Goal: Task Accomplishment & Management: Complete application form

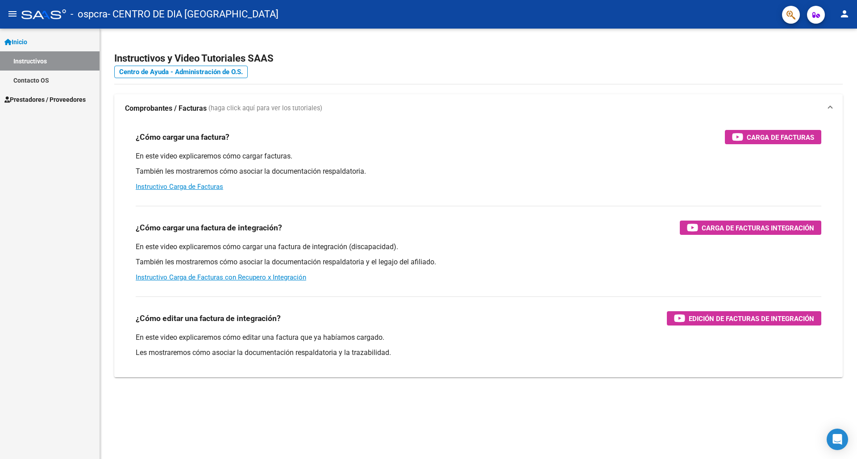
click at [9, 10] on mat-icon "menu" at bounding box center [12, 13] width 11 height 11
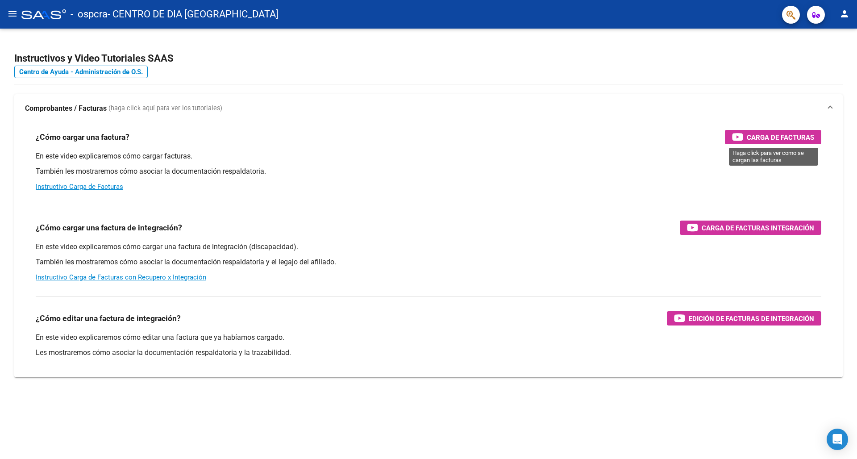
click at [783, 136] on span "Carga de Facturas" at bounding box center [780, 137] width 67 height 11
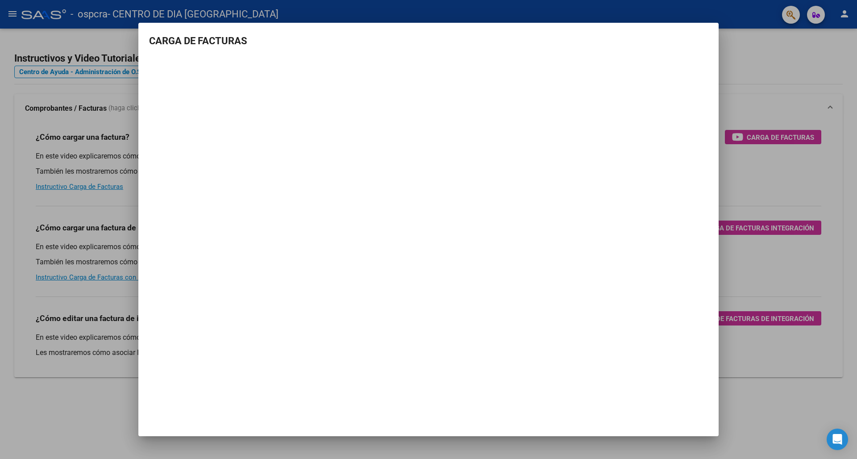
click at [17, 16] on div at bounding box center [428, 229] width 857 height 459
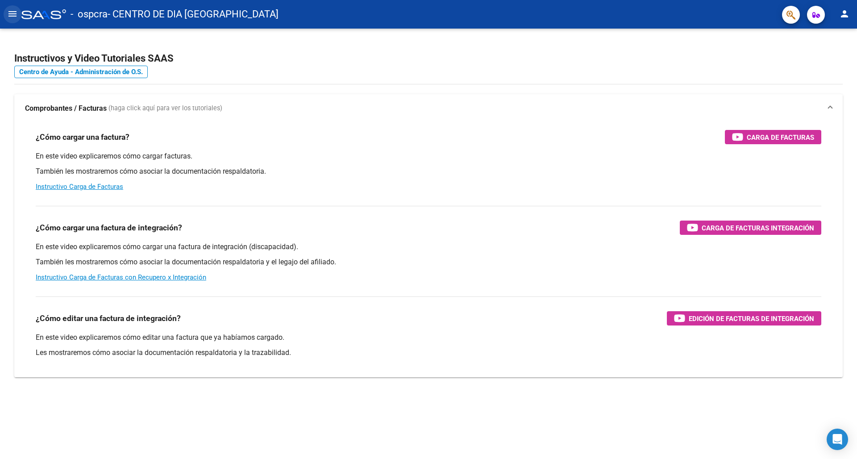
click at [13, 16] on mat-icon "menu" at bounding box center [12, 13] width 11 height 11
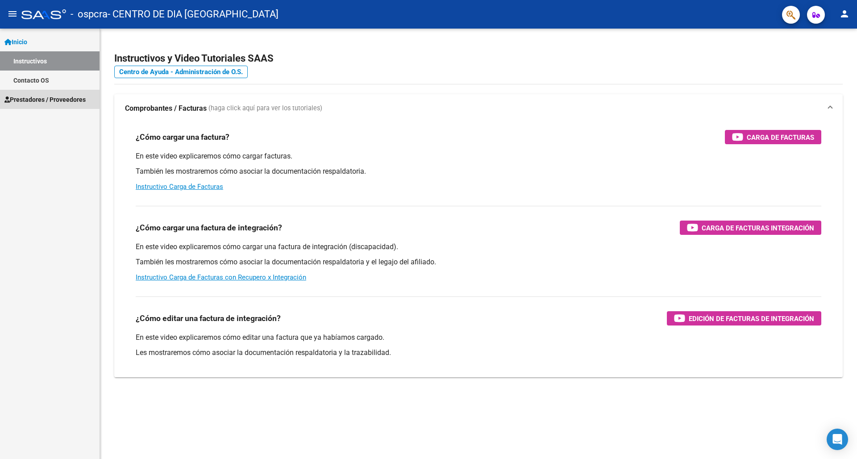
click at [31, 100] on span "Prestadores / Proveedores" at bounding box center [44, 100] width 81 height 10
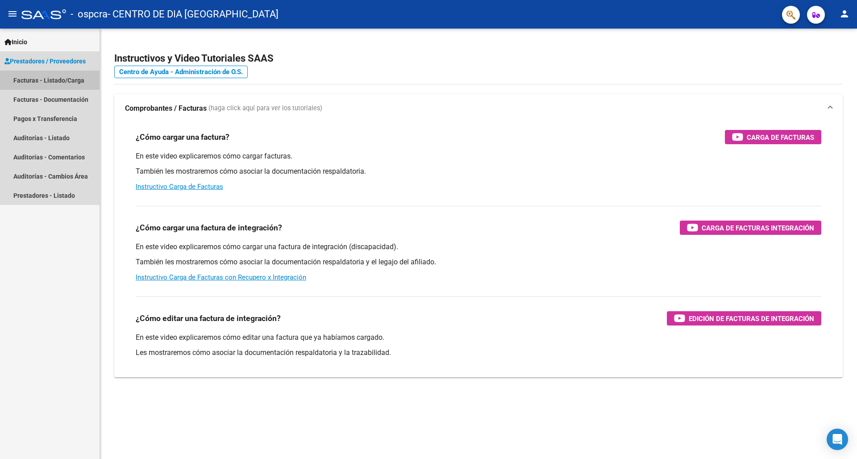
click at [58, 82] on link "Facturas - Listado/Carga" at bounding box center [50, 80] width 100 height 19
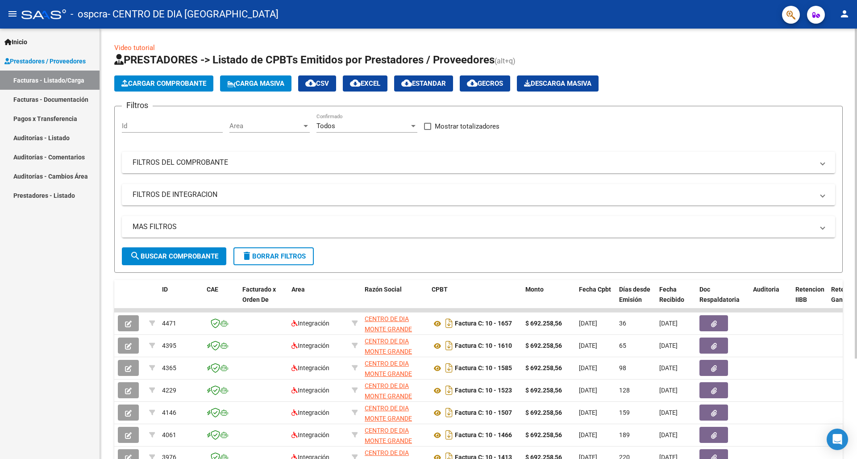
click at [155, 87] on span "Cargar Comprobante" at bounding box center [163, 83] width 85 height 8
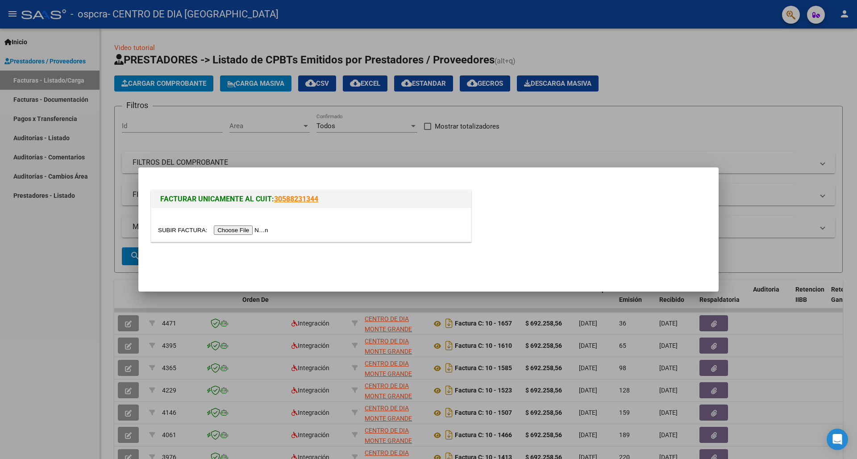
click at [217, 230] on input "file" at bounding box center [214, 229] width 113 height 9
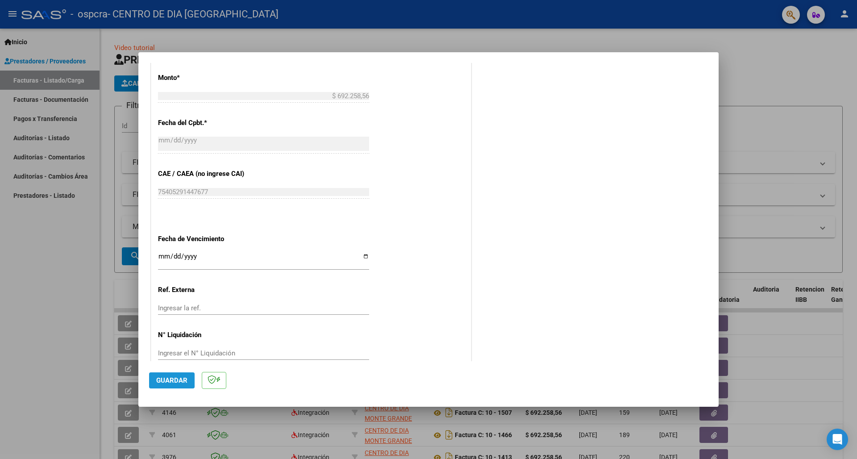
click at [179, 367] on button "Guardar" at bounding box center [172, 380] width 46 height 16
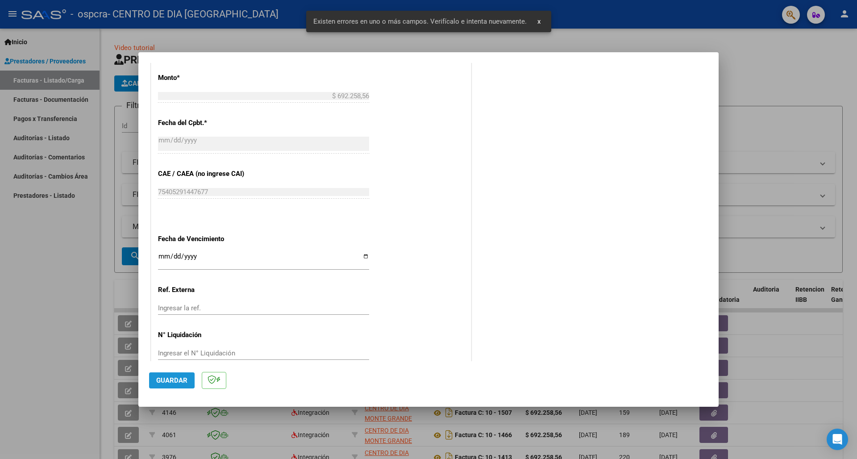
scroll to position [159, 0]
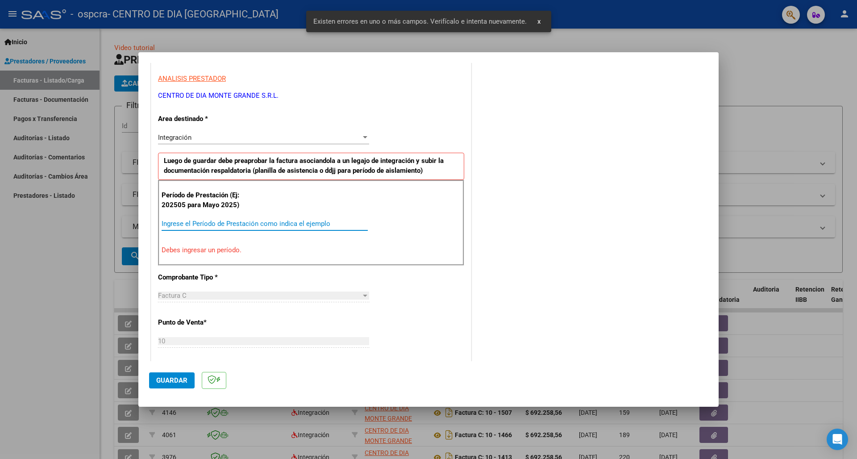
click at [198, 222] on input "Ingrese el Período de Prestación como indica el ejemplo" at bounding box center [265, 224] width 206 height 8
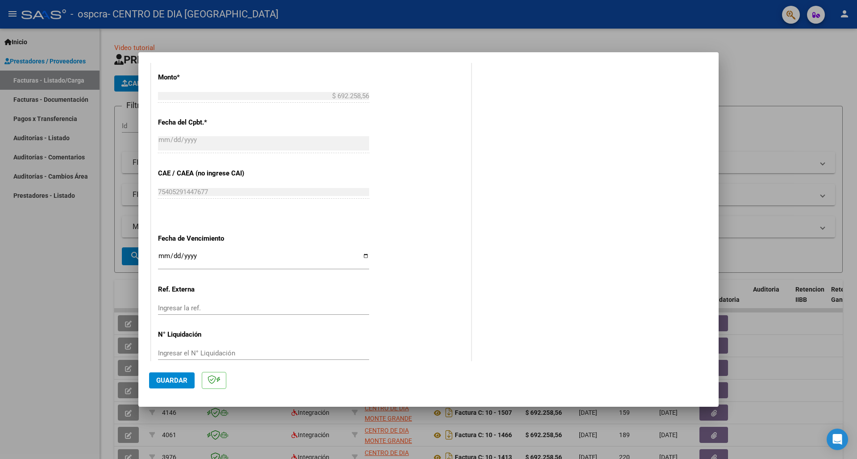
scroll to position [0, 0]
type input "202509"
click at [169, 367] on button "Guardar" at bounding box center [172, 380] width 46 height 16
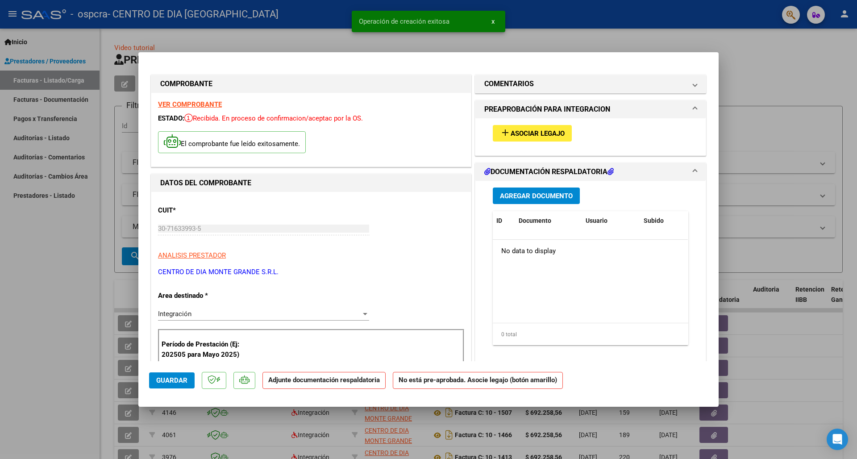
click at [527, 135] on span "Asociar Legajo" at bounding box center [538, 133] width 54 height 8
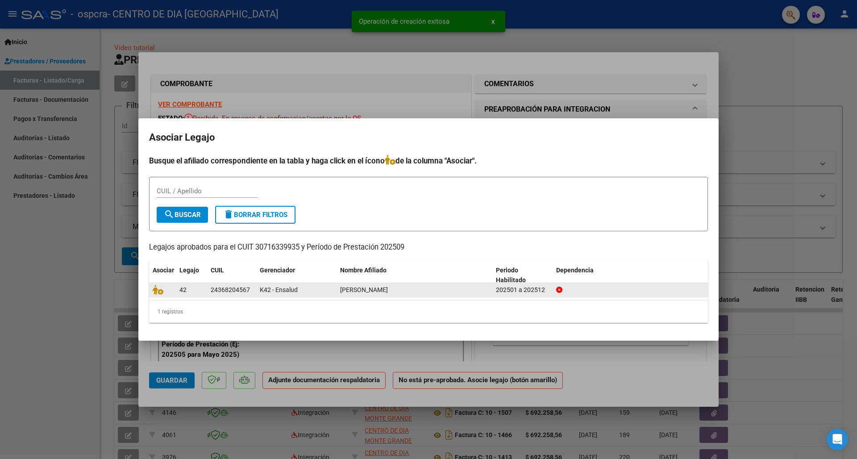
click at [254, 292] on datatable-body-cell "24368204567" at bounding box center [231, 290] width 49 height 14
click at [443, 290] on div "[PERSON_NAME]" at bounding box center [414, 290] width 149 height 10
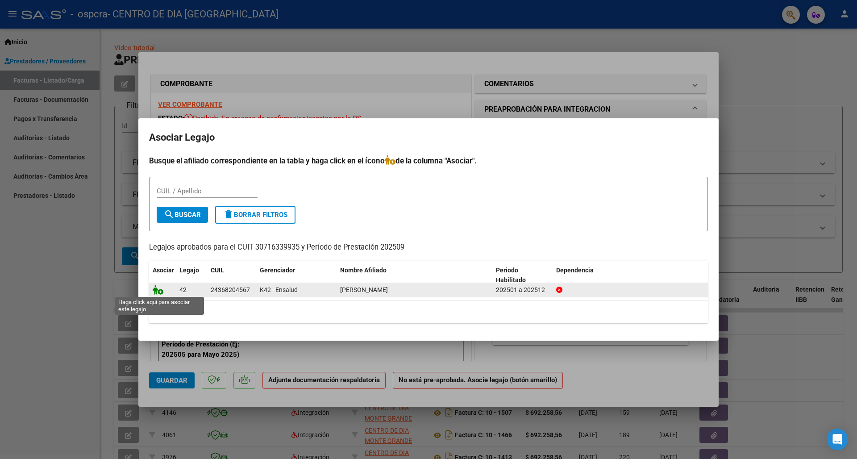
click at [162, 293] on icon at bounding box center [158, 290] width 11 height 10
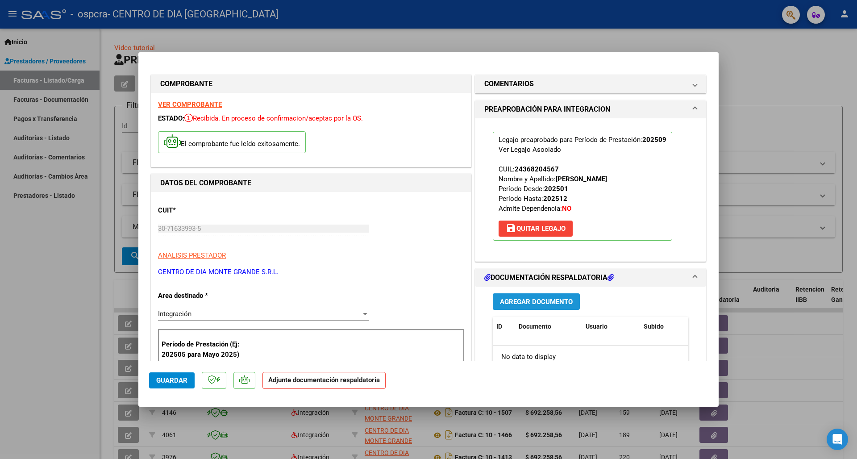
click at [542, 300] on span "Agregar Documento" at bounding box center [536, 302] width 73 height 8
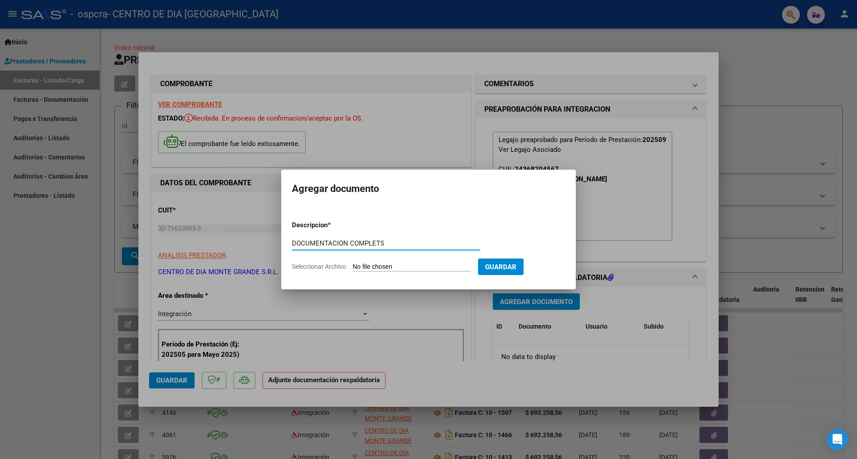
type input "DOCUMENTACION COMPLETS"
click at [397, 265] on input "Seleccionar Archivo" at bounding box center [412, 267] width 118 height 8
type input "C:\fakepath\GALARZA DAVID FC [DATE].pdf"
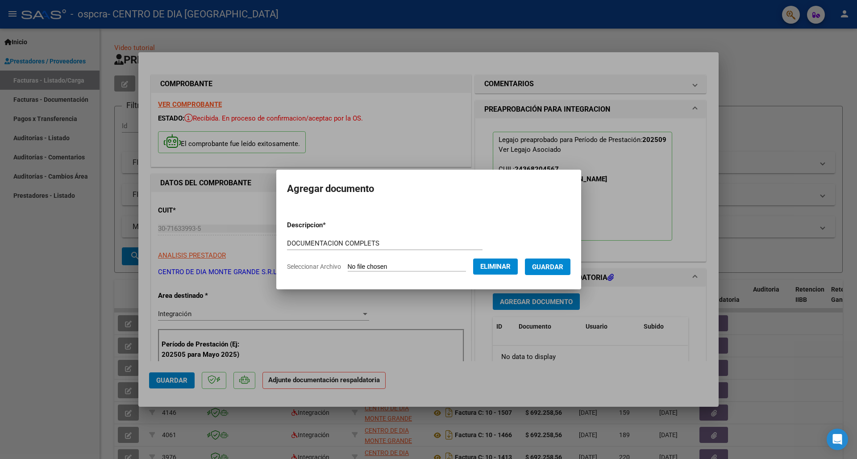
scroll to position [0, 0]
click at [563, 267] on span "Guardar" at bounding box center [547, 267] width 31 height 8
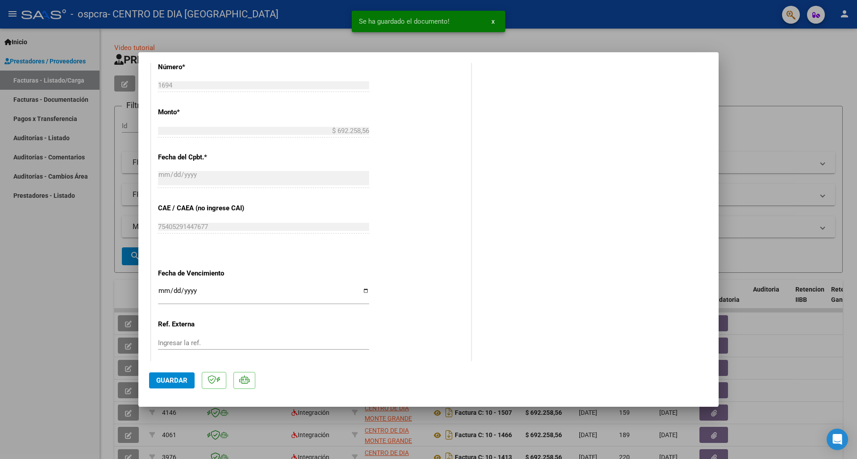
scroll to position [454, 0]
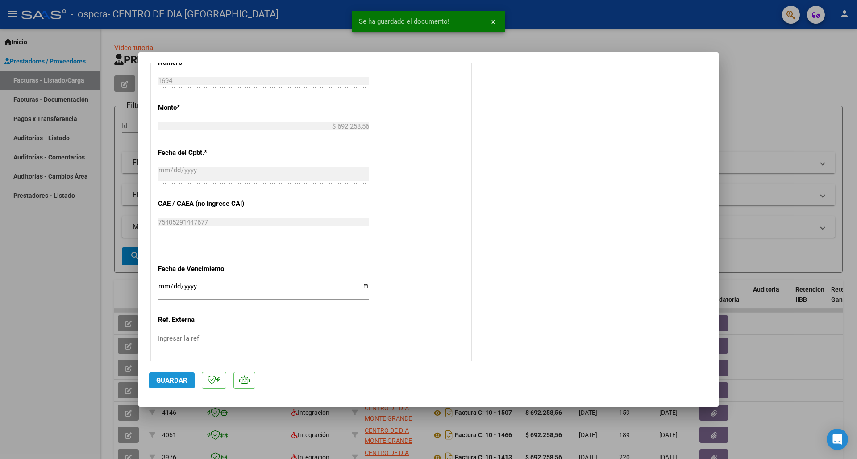
click at [185, 367] on span "Guardar" at bounding box center [171, 380] width 31 height 8
click at [54, 299] on div at bounding box center [428, 229] width 857 height 459
